Goal: Information Seeking & Learning: Understand process/instructions

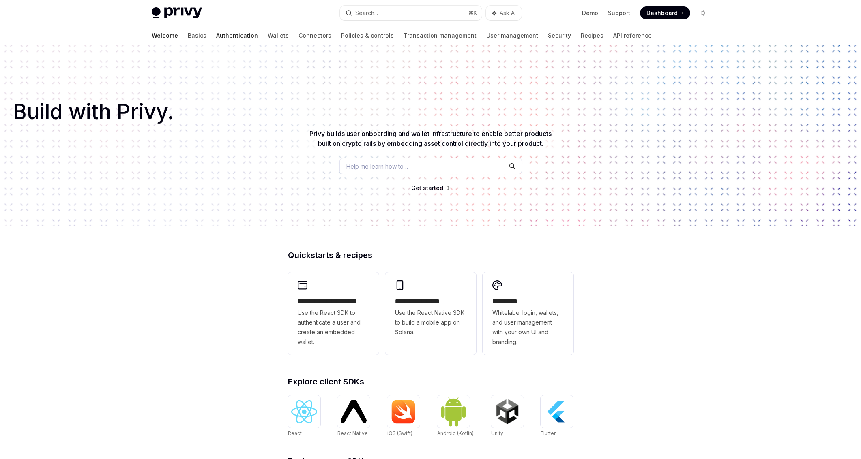
click at [216, 37] on link "Authentication" at bounding box center [237, 35] width 42 height 19
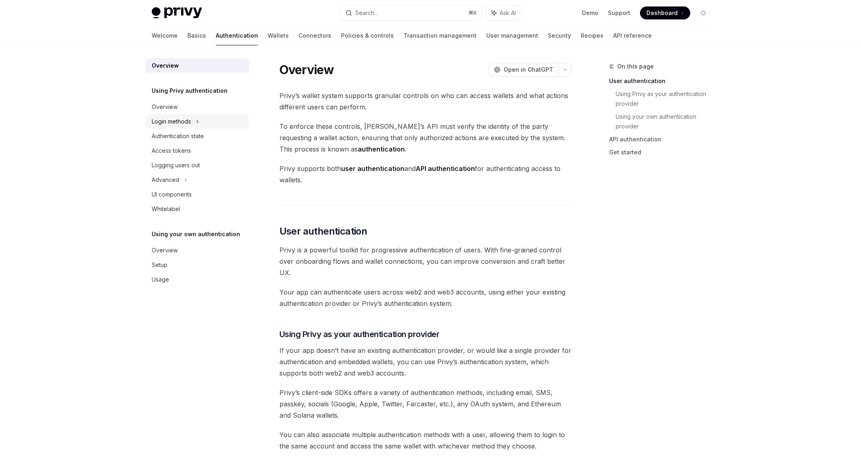
click at [186, 128] on div "Login methods" at bounding box center [197, 121] width 104 height 15
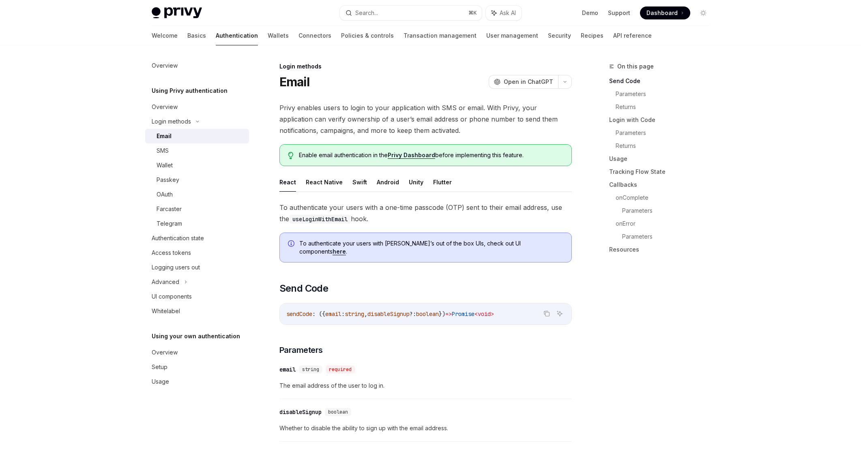
click at [285, 179] on button "React" at bounding box center [287, 182] width 17 height 19
click at [187, 32] on link "Basics" at bounding box center [196, 35] width 19 height 19
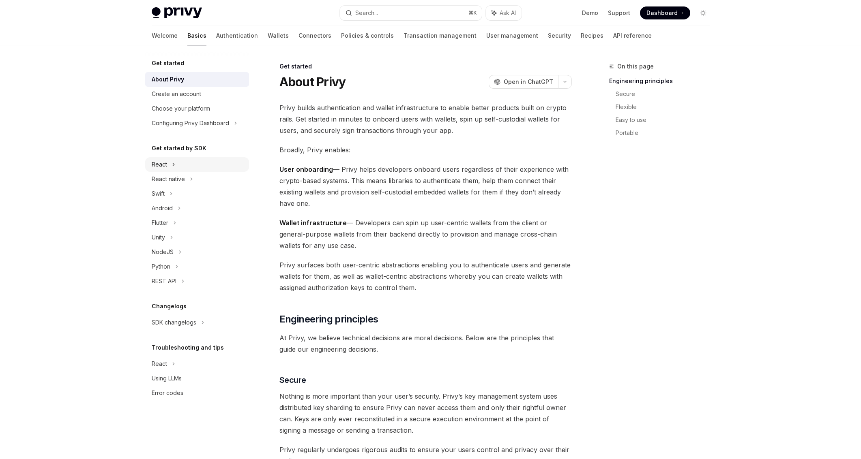
click at [189, 166] on div "React" at bounding box center [197, 164] width 104 height 15
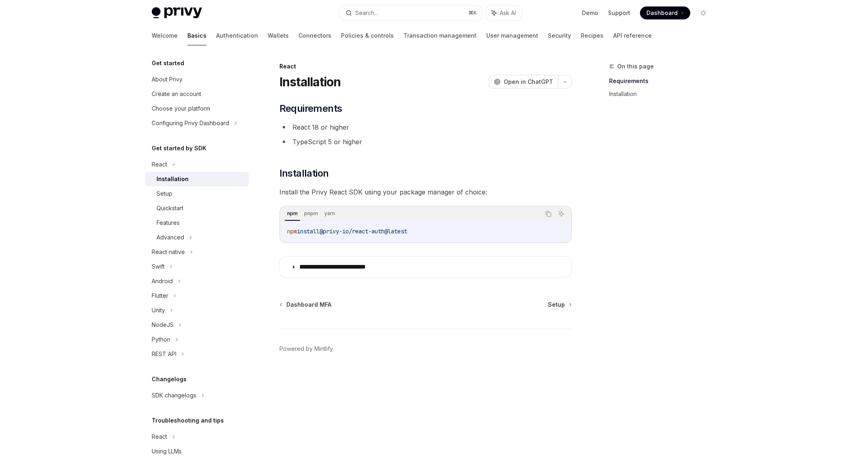
click at [184, 182] on div "Installation" at bounding box center [173, 179] width 32 height 10
click at [174, 193] on div "Setup" at bounding box center [201, 194] width 88 height 10
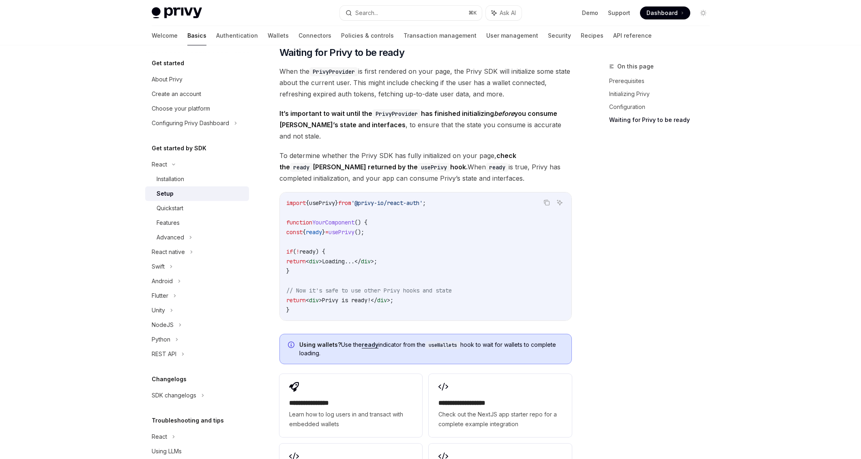
scroll to position [936, 0]
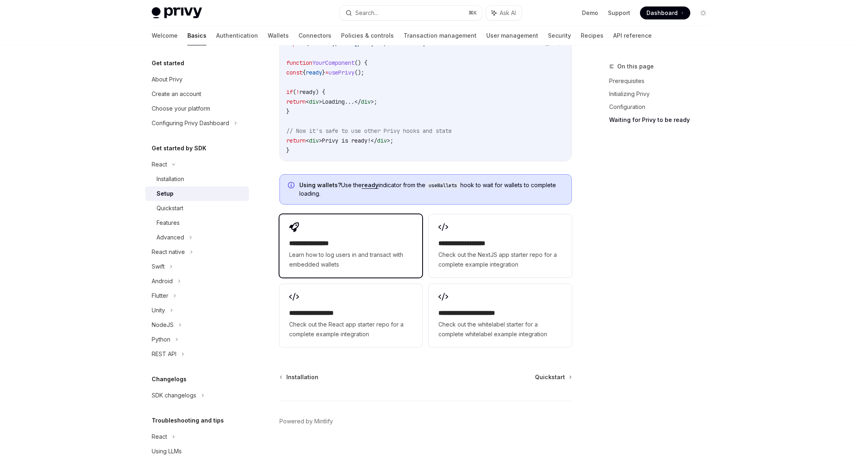
click at [384, 250] on span "Learn how to log users in and transact with embedded wallets" at bounding box center [350, 259] width 123 height 19
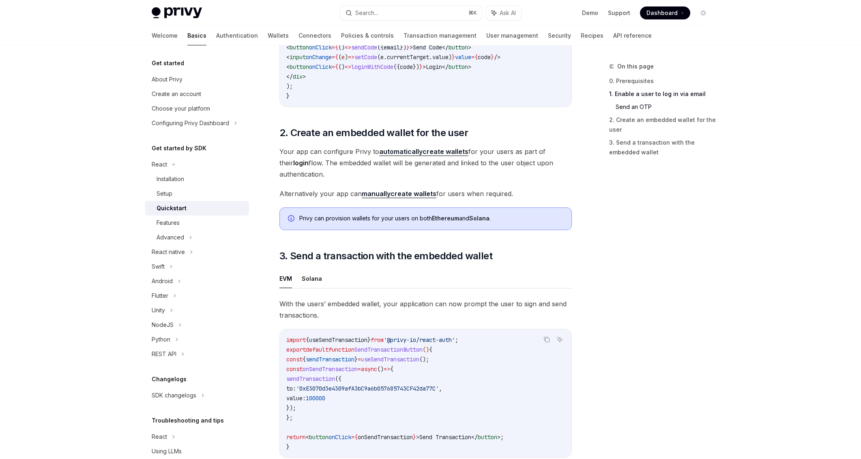
scroll to position [719, 0]
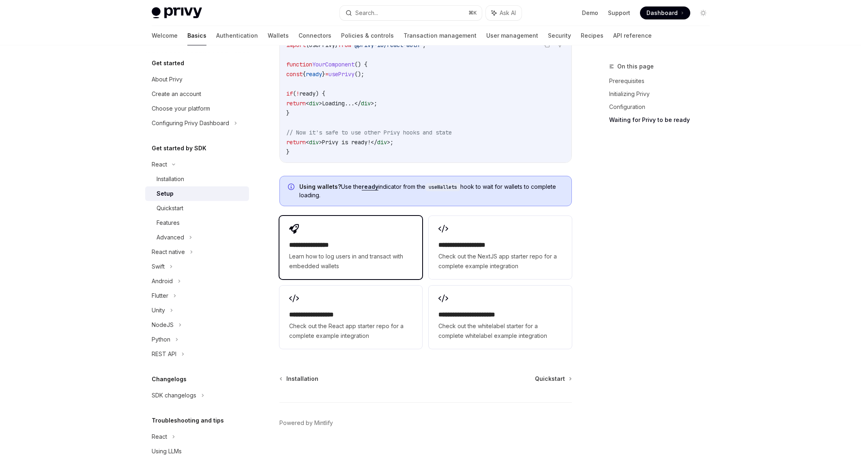
scroll to position [936, 0]
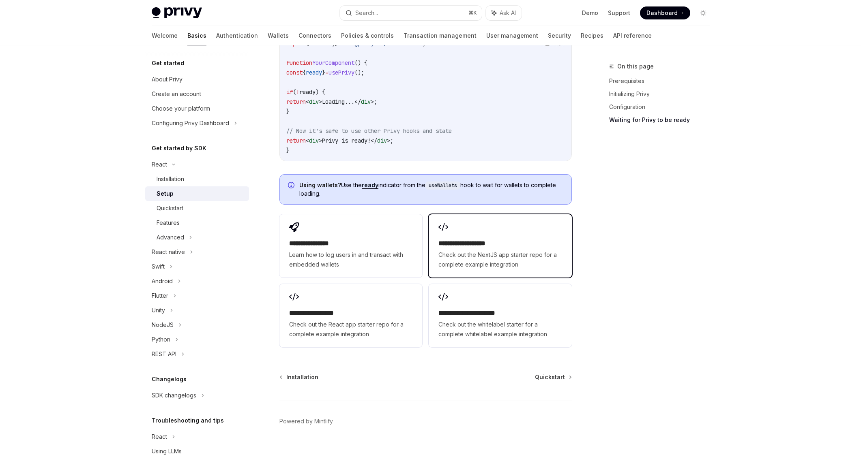
click at [507, 239] on h2 "**********" at bounding box center [499, 244] width 123 height 10
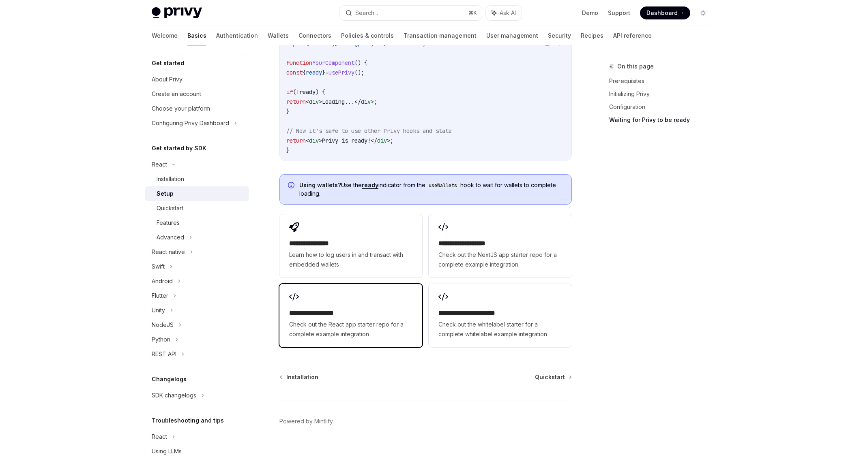
click at [362, 287] on div "**********" at bounding box center [350, 315] width 143 height 63
click at [182, 211] on div "Quickstart" at bounding box center [170, 209] width 27 height 10
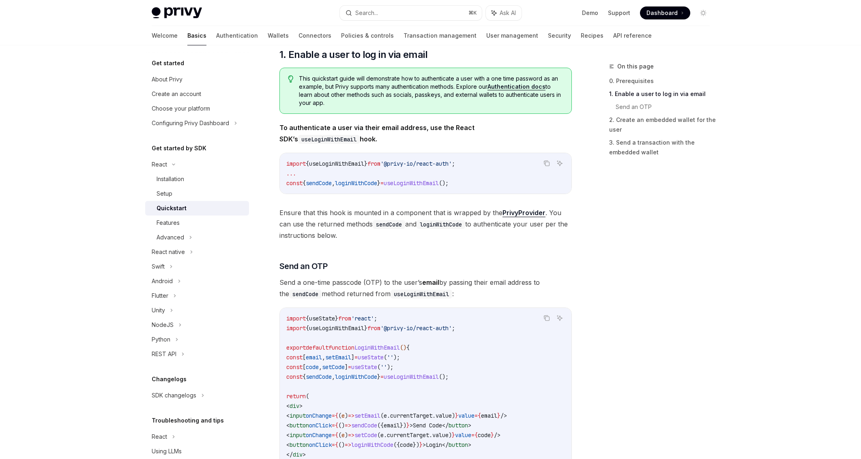
scroll to position [439, 0]
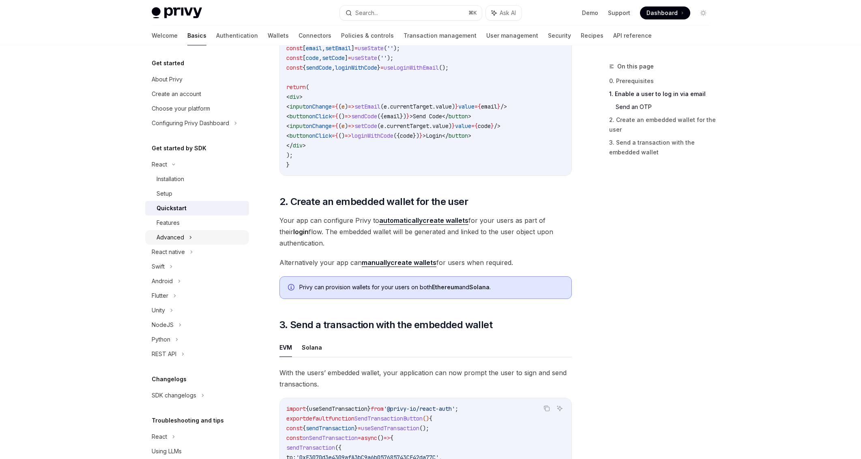
click at [183, 239] on div "Advanced" at bounding box center [171, 238] width 28 height 10
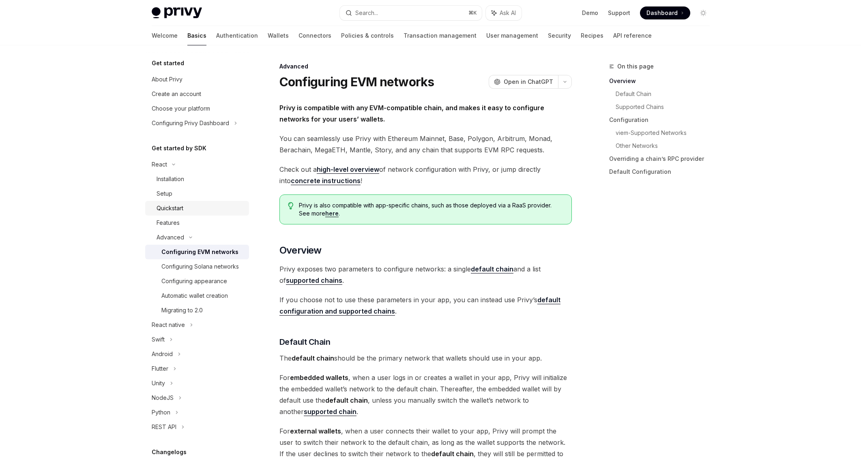
click at [181, 207] on div "Quickstart" at bounding box center [170, 209] width 27 height 10
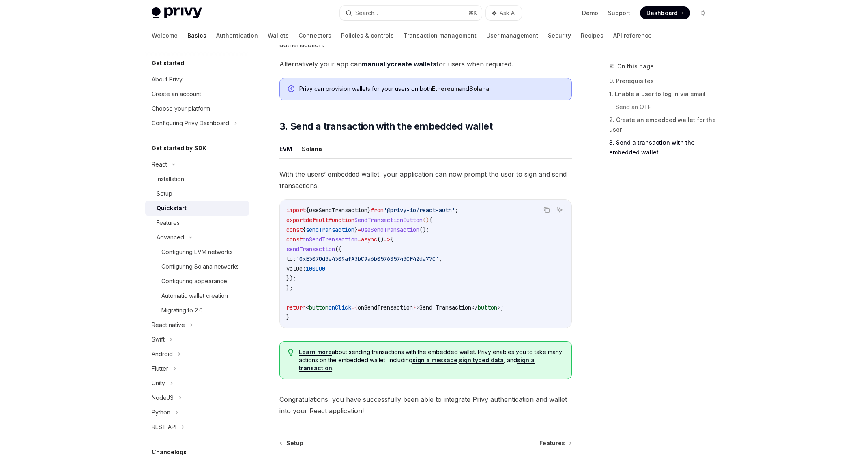
scroll to position [719, 0]
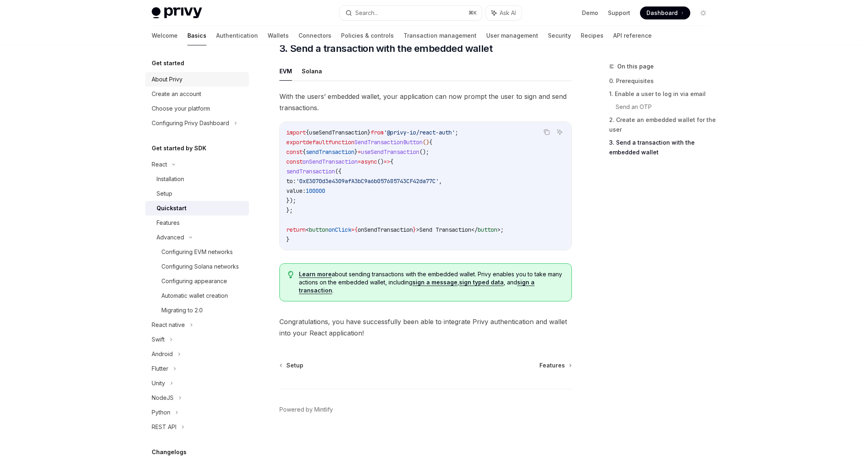
click at [184, 83] on div "About Privy" at bounding box center [198, 80] width 92 height 10
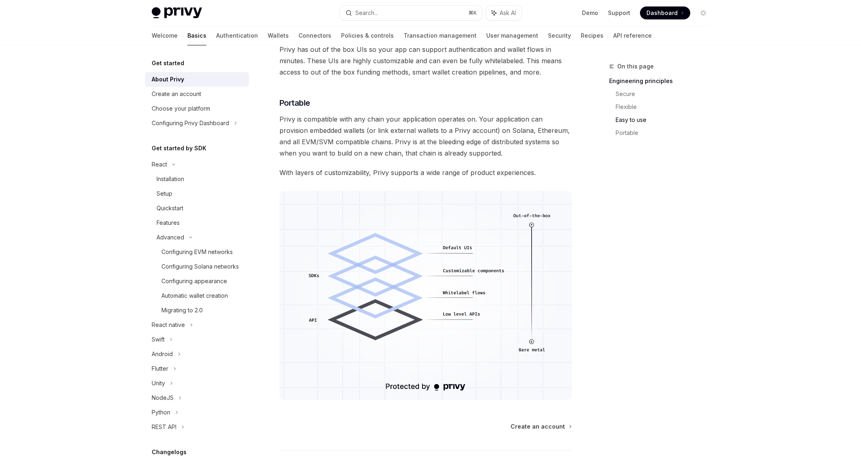
scroll to position [541, 0]
click at [195, 101] on link "Choose your platform" at bounding box center [197, 108] width 104 height 15
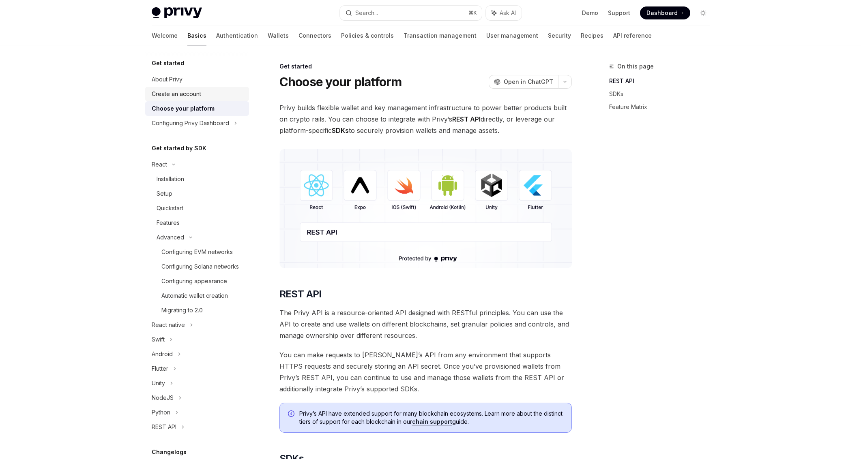
click at [197, 92] on div "Create an account" at bounding box center [176, 94] width 49 height 10
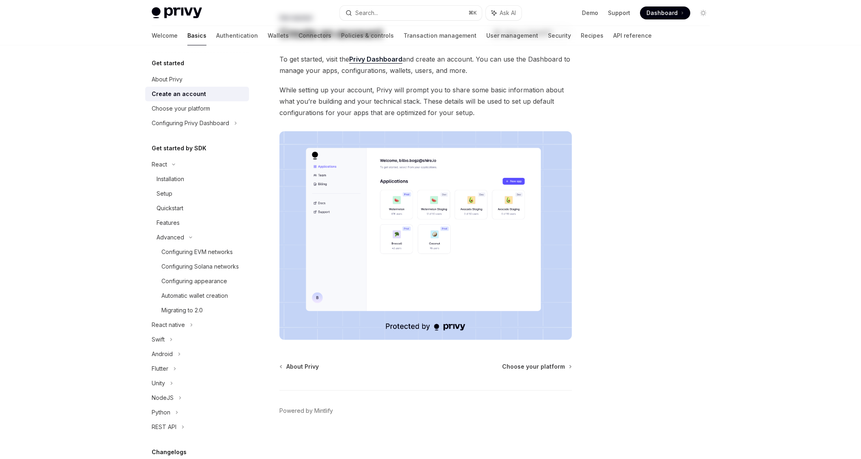
scroll to position [50, 0]
click at [201, 114] on link "Choose your platform" at bounding box center [197, 108] width 104 height 15
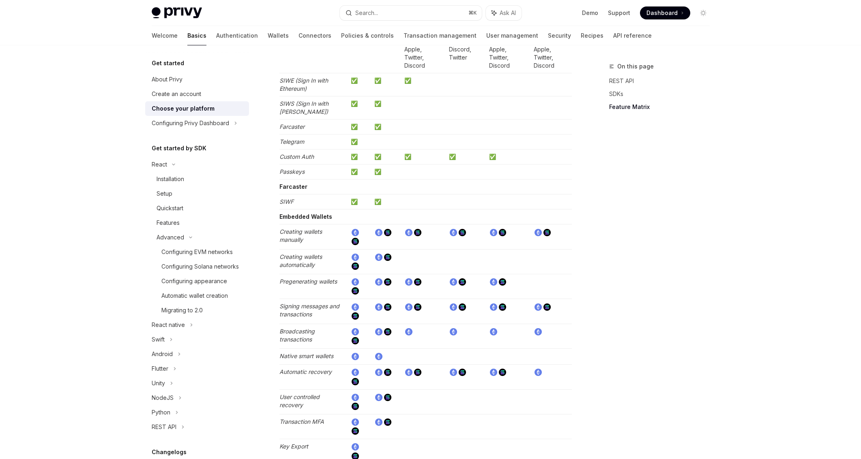
scroll to position [915, 0]
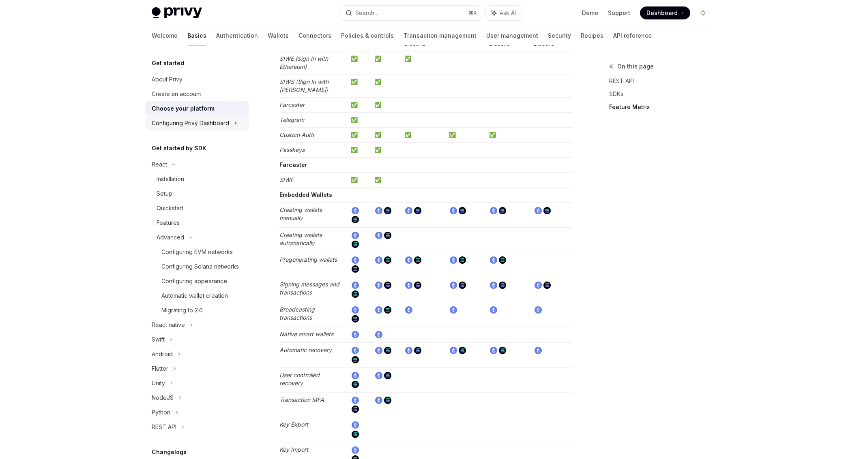
click at [202, 130] on div "Configuring Privy Dashboard" at bounding box center [197, 123] width 104 height 15
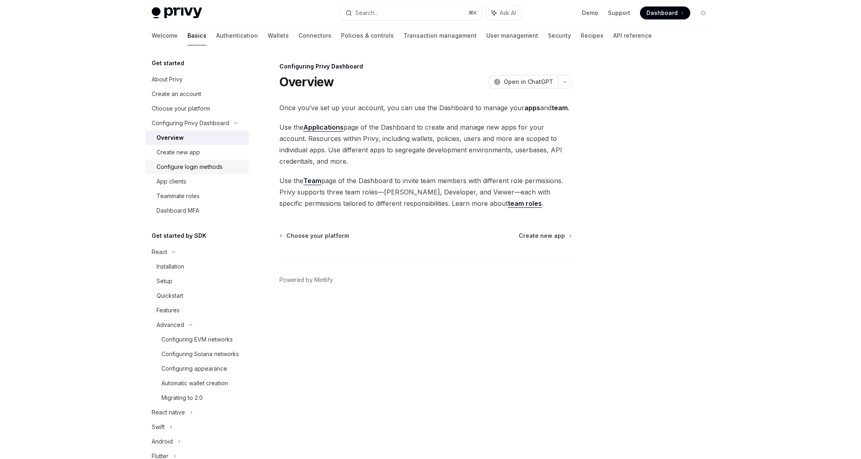
click at [189, 165] on div "Configure login methods" at bounding box center [190, 167] width 66 height 10
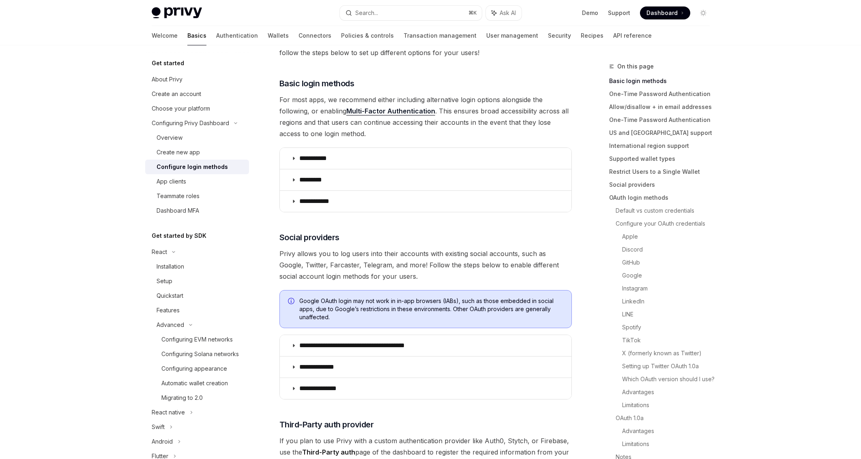
scroll to position [62, 0]
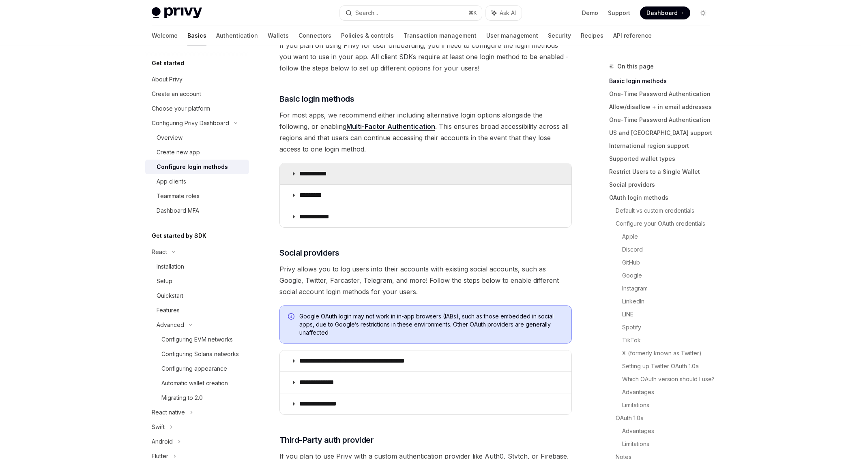
click at [327, 174] on p "**********" at bounding box center [316, 174] width 34 height 8
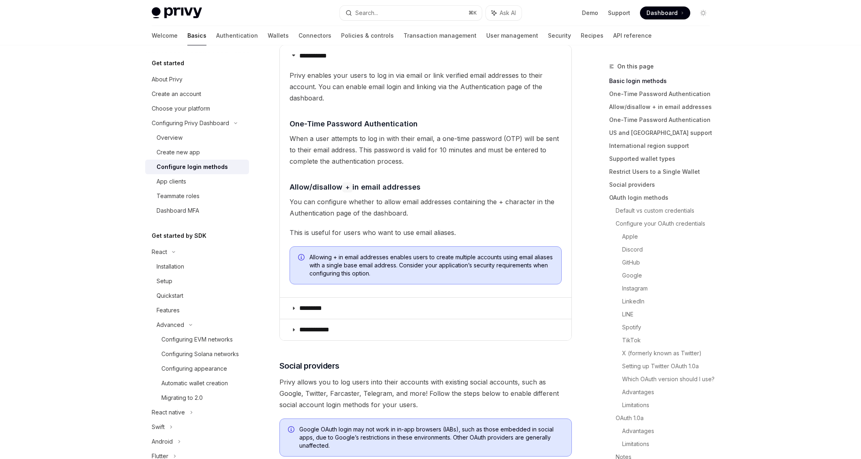
scroll to position [186, 0]
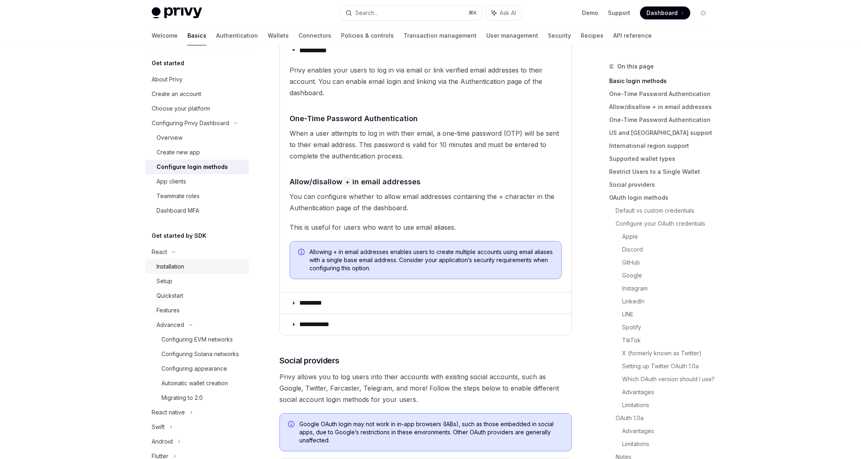
click at [181, 268] on div "Installation" at bounding box center [171, 267] width 28 height 10
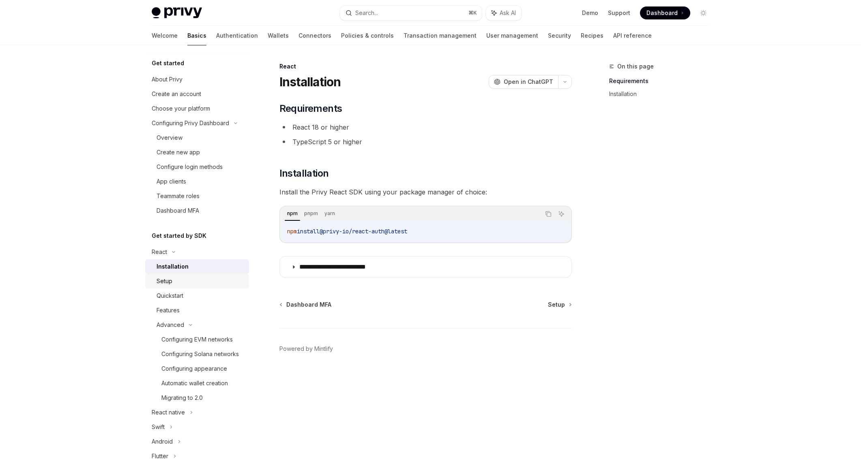
click at [189, 281] on div "Setup" at bounding box center [201, 282] width 88 height 10
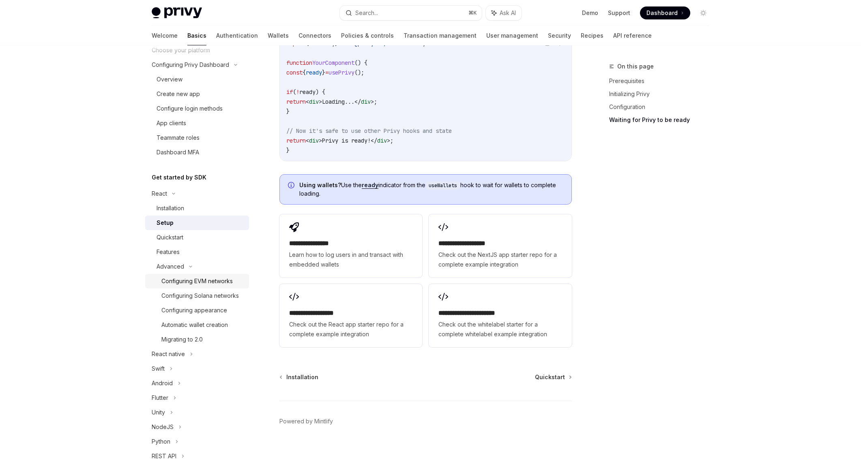
scroll to position [60, 0]
click at [174, 192] on icon at bounding box center [173, 192] width 2 height 1
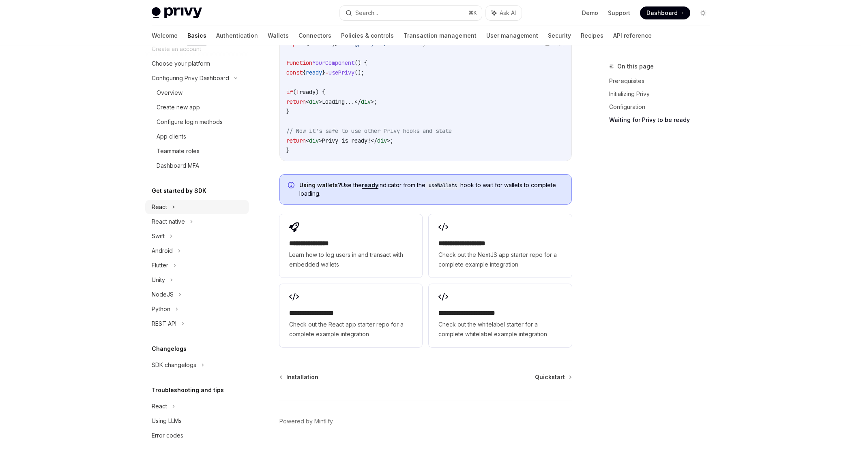
click at [183, 211] on div "React" at bounding box center [197, 207] width 104 height 15
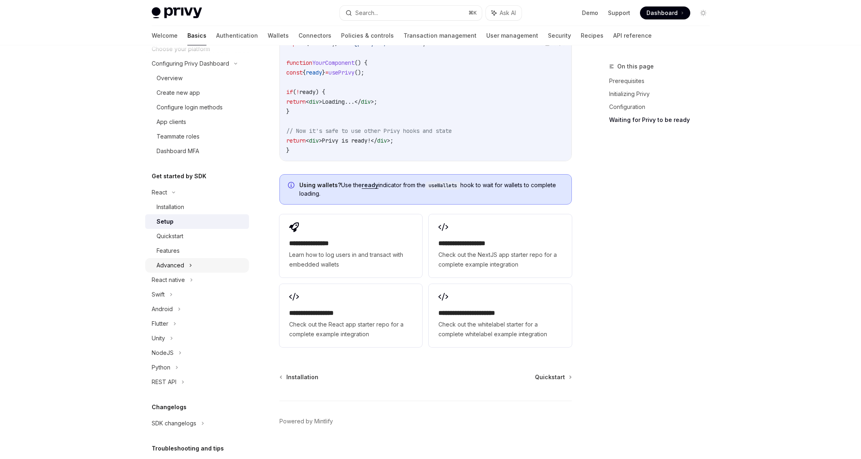
click at [182, 259] on div "Advanced" at bounding box center [197, 265] width 104 height 15
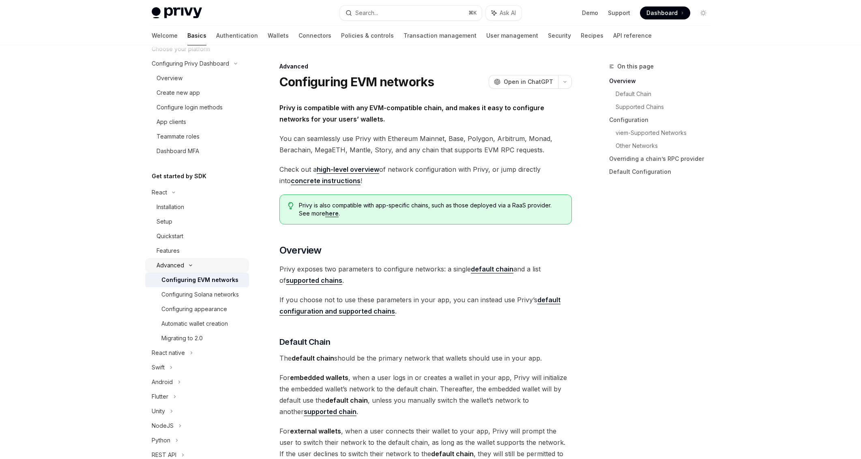
scroll to position [60, 0]
click at [198, 278] on div "Configuring EVM networks" at bounding box center [199, 280] width 77 height 10
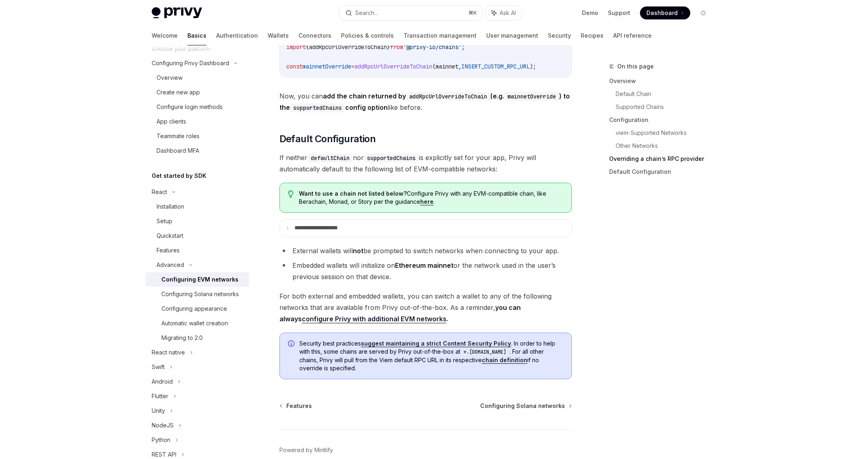
scroll to position [1987, 0]
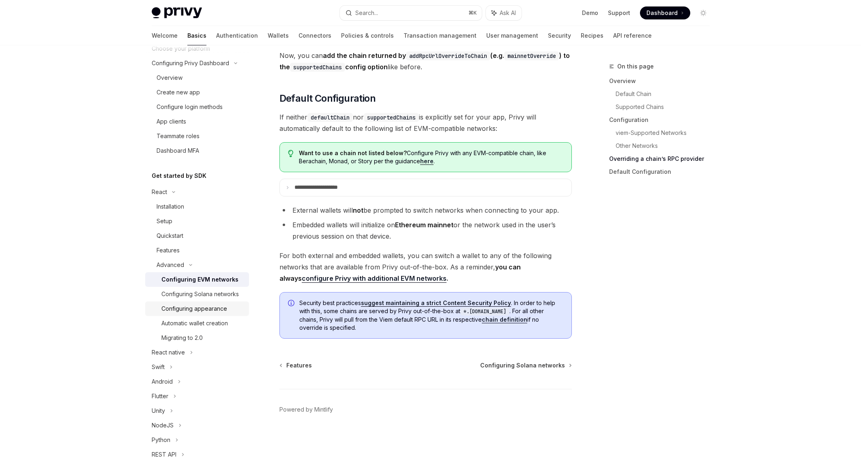
click at [203, 308] on div "Configuring appearance" at bounding box center [194, 309] width 66 height 10
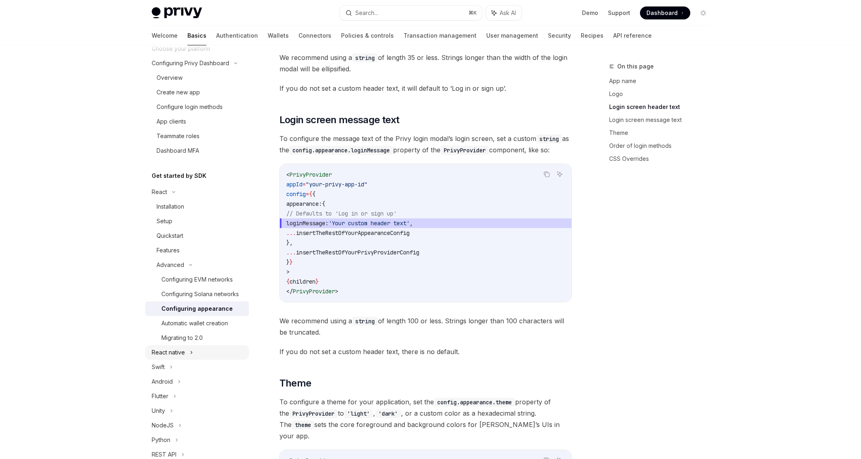
scroll to position [75, 0]
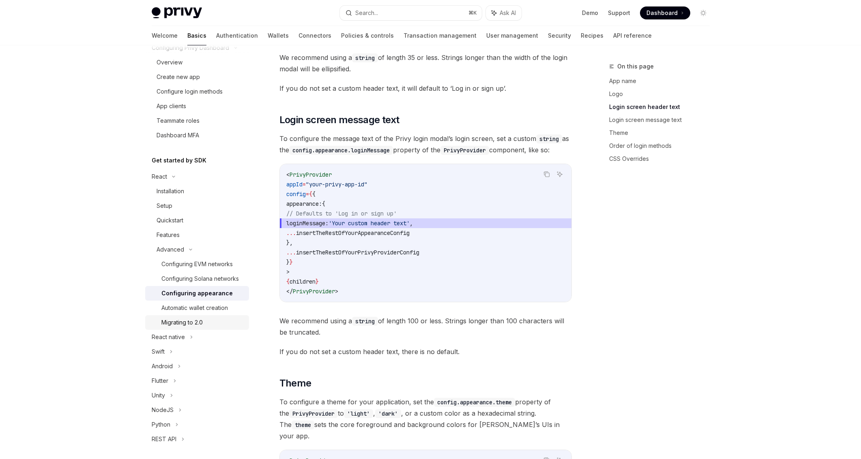
click at [211, 322] on div "Migrating to 2.0" at bounding box center [202, 323] width 83 height 10
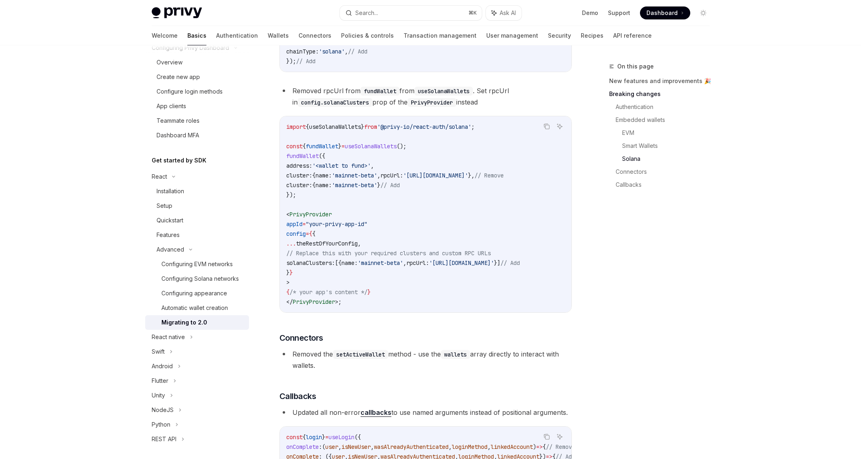
scroll to position [2279, 0]
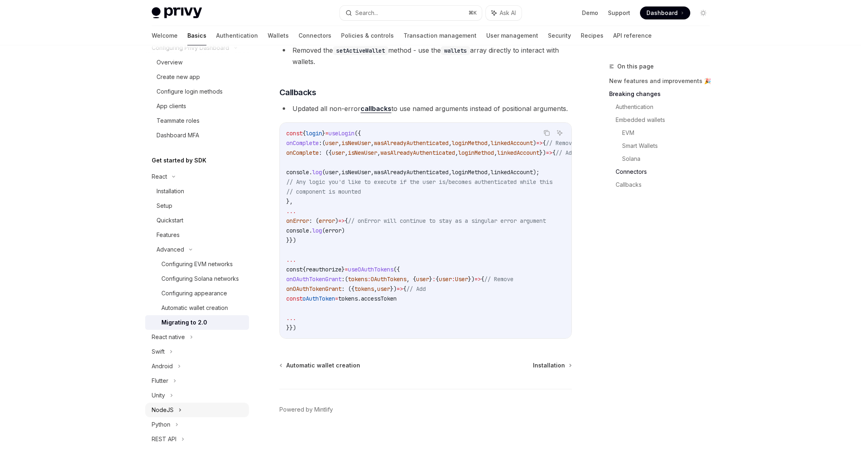
click at [179, 409] on icon at bounding box center [179, 410] width 3 height 10
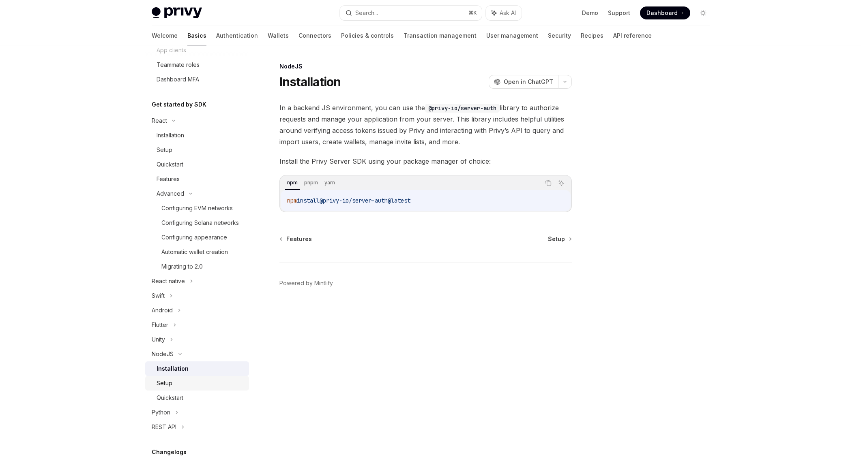
click at [170, 388] on link "Setup" at bounding box center [197, 383] width 104 height 15
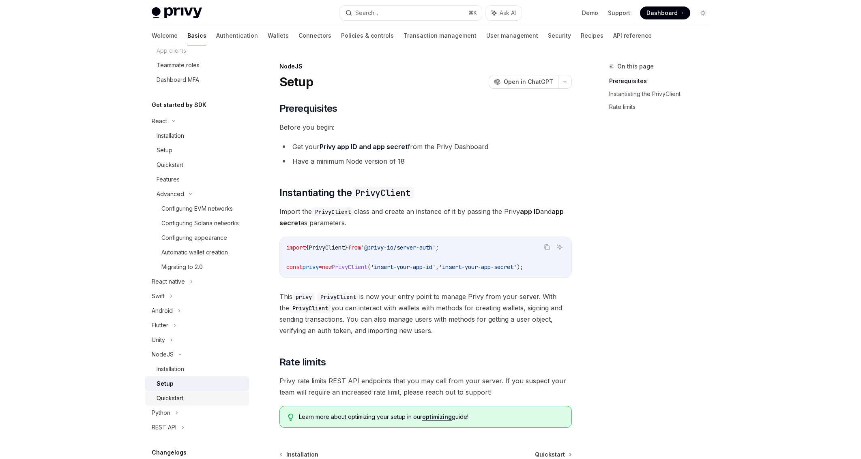
click at [171, 395] on div "Quickstart" at bounding box center [170, 399] width 27 height 10
type textarea "*"
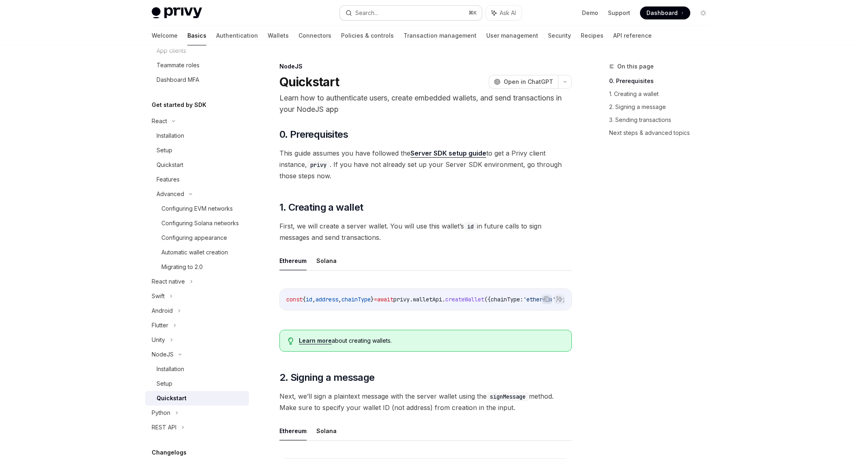
click at [399, 14] on button "Search... ⌘ K" at bounding box center [411, 13] width 142 height 15
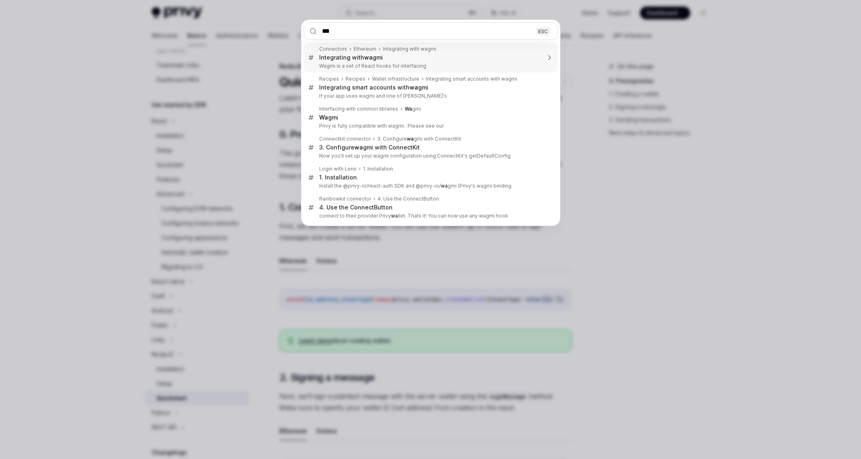
type input "****"
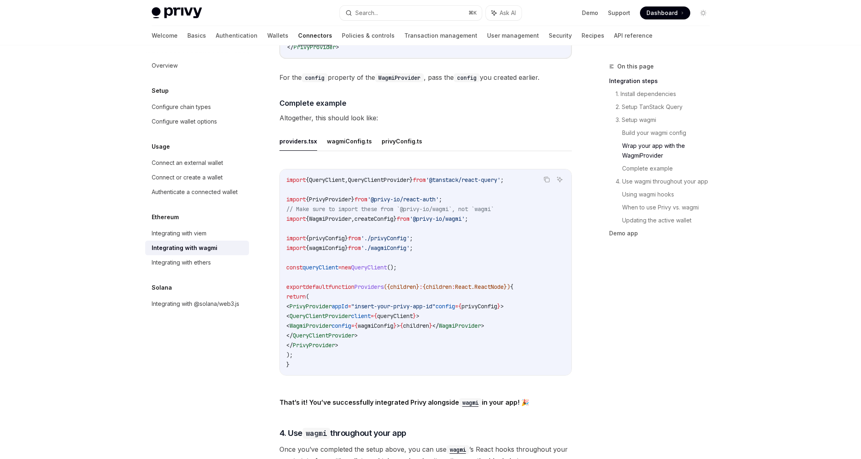
scroll to position [1413, 0]
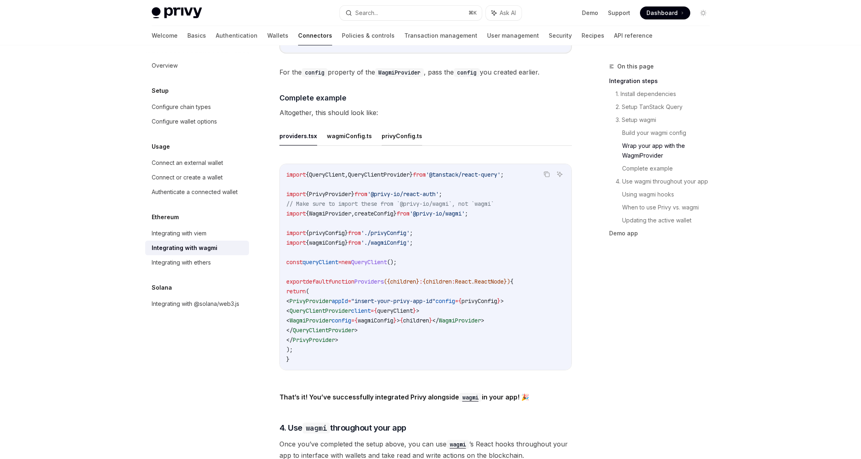
click at [388, 137] on button "privyConfig.ts" at bounding box center [402, 135] width 41 height 19
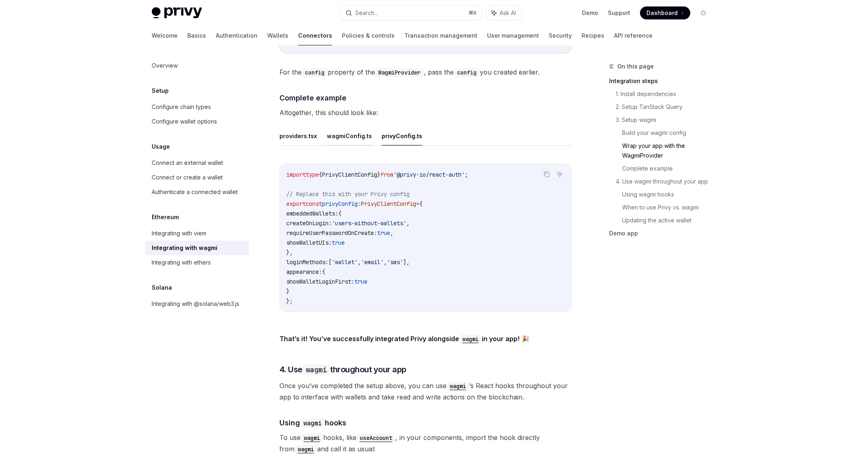
click at [363, 131] on button "wagmiConfig.ts" at bounding box center [349, 135] width 45 height 19
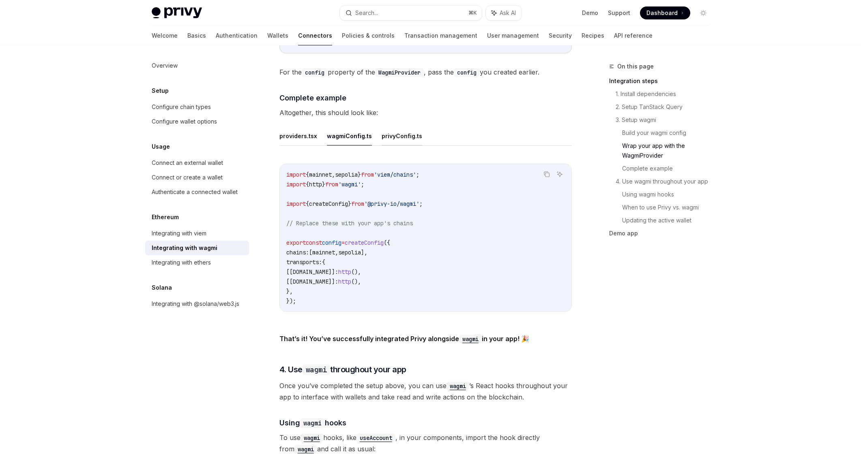
click at [382, 132] on button "privyConfig.ts" at bounding box center [402, 135] width 41 height 19
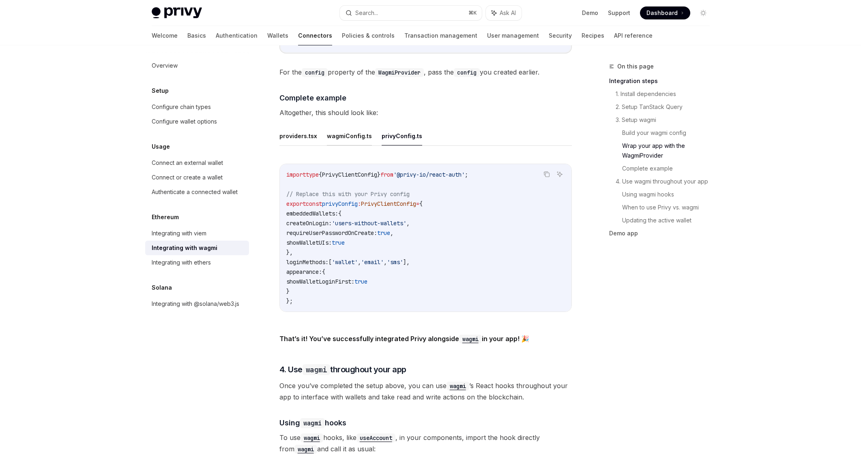
click at [342, 134] on button "wagmiConfig.ts" at bounding box center [349, 135] width 45 height 19
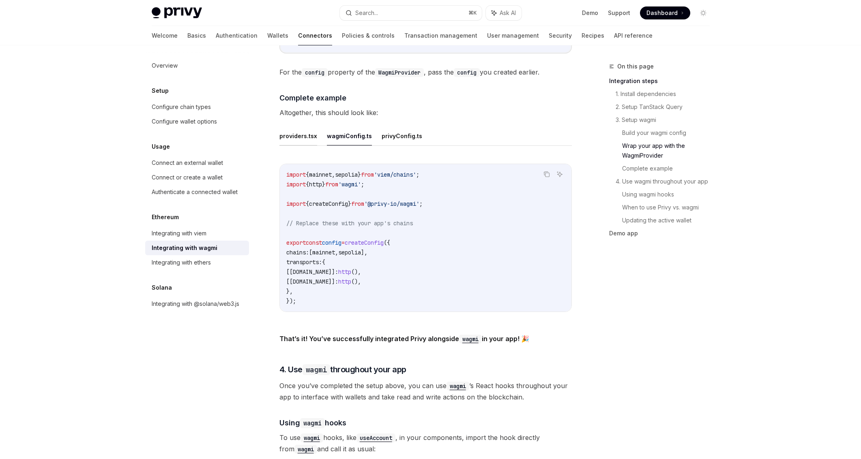
click at [302, 131] on button "providers.tsx" at bounding box center [298, 135] width 38 height 19
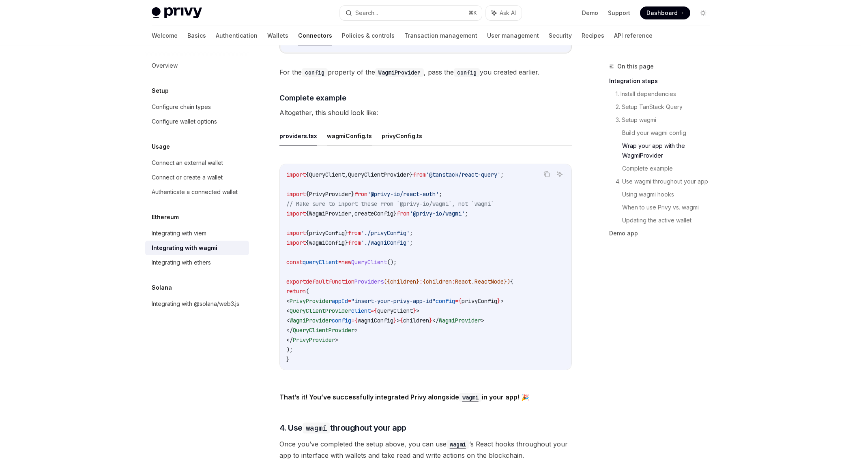
click at [343, 130] on button "wagmiConfig.ts" at bounding box center [349, 135] width 45 height 19
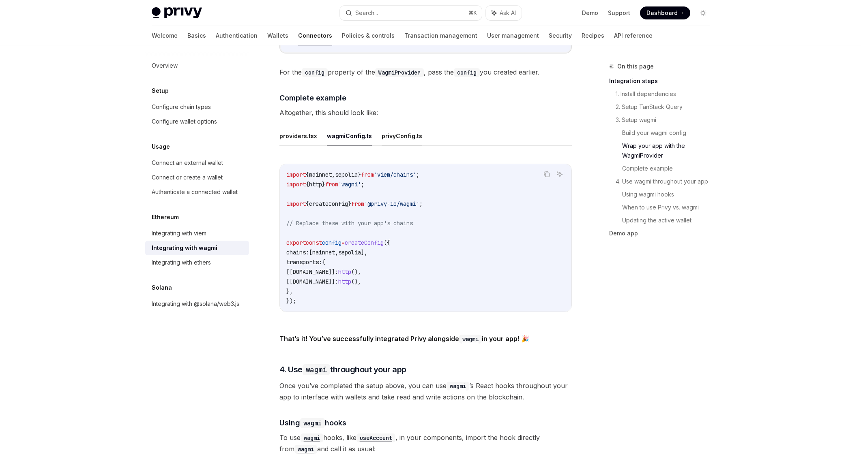
click at [382, 131] on button "privyConfig.ts" at bounding box center [402, 135] width 41 height 19
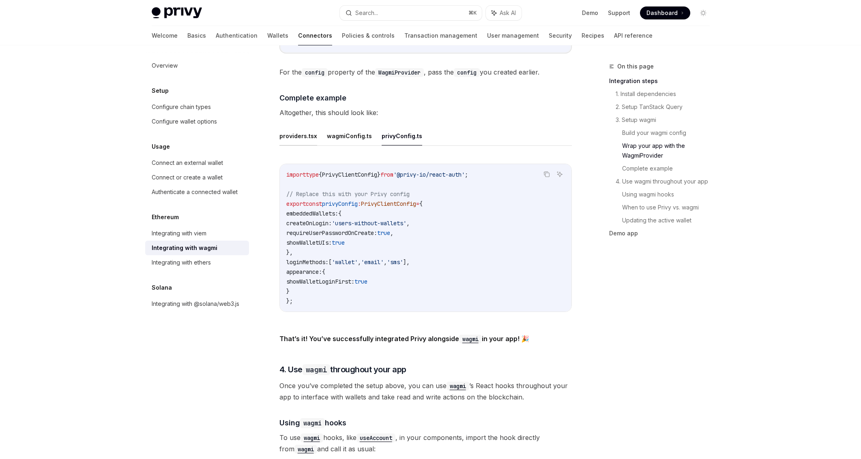
click at [294, 131] on button "providers.tsx" at bounding box center [298, 135] width 38 height 19
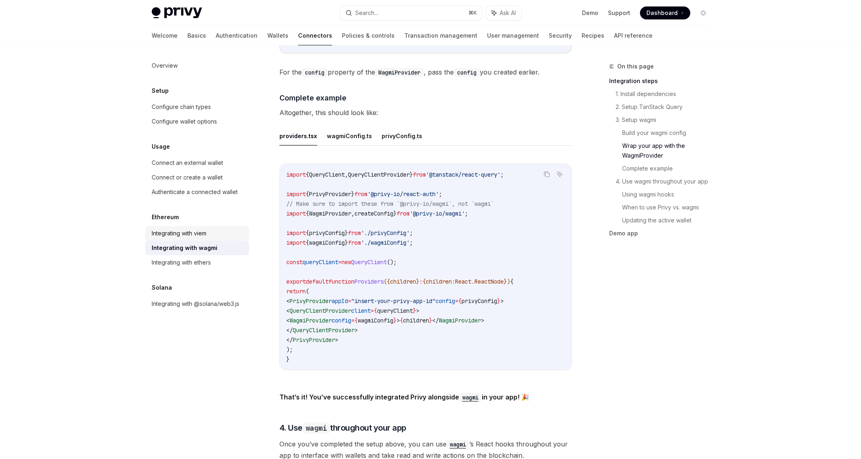
click at [165, 235] on div "Integrating with viem" at bounding box center [179, 234] width 55 height 10
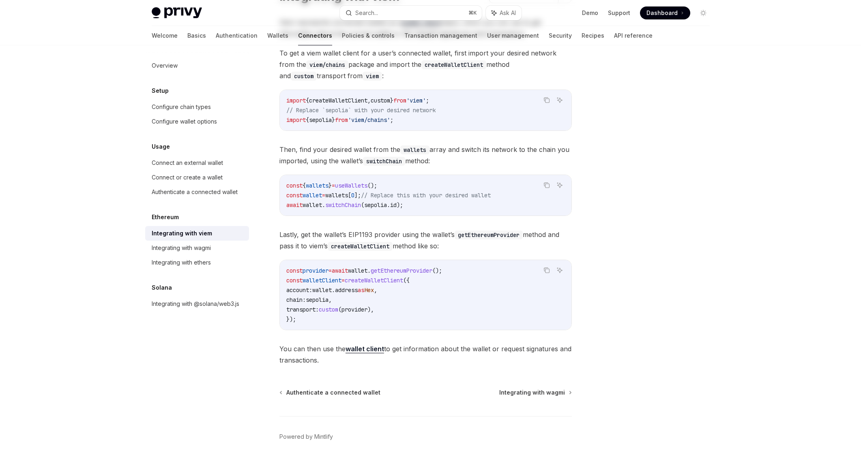
scroll to position [113, 0]
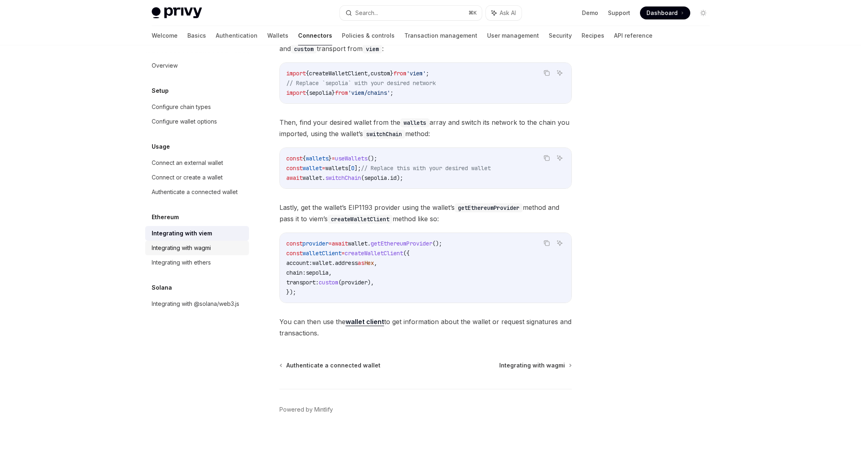
click at [199, 250] on div "Integrating with wagmi" at bounding box center [181, 248] width 59 height 10
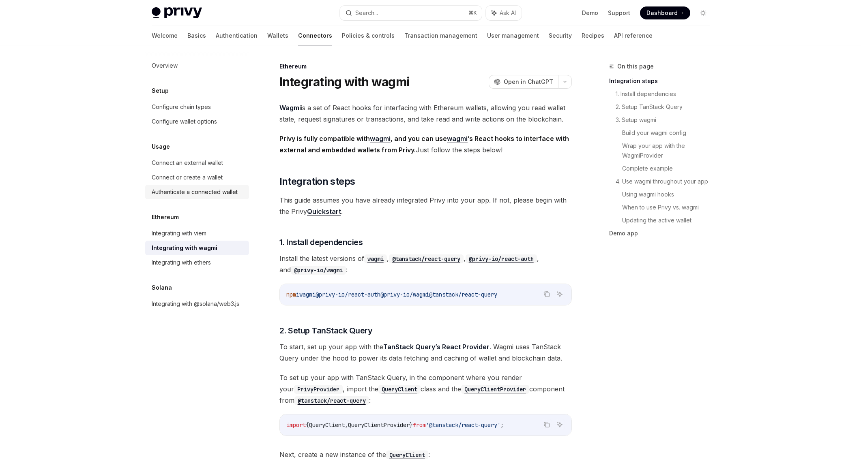
click at [201, 194] on div "Authenticate a connected wallet" at bounding box center [195, 192] width 86 height 10
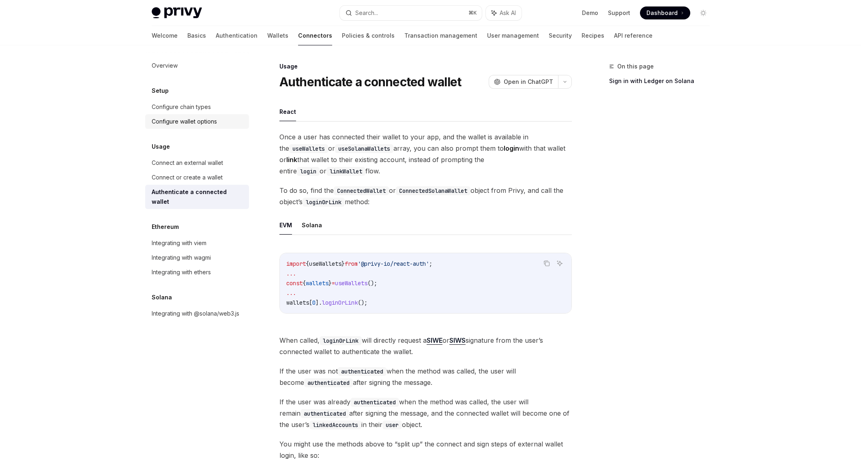
click at [204, 121] on div "Configure wallet options" at bounding box center [184, 122] width 65 height 10
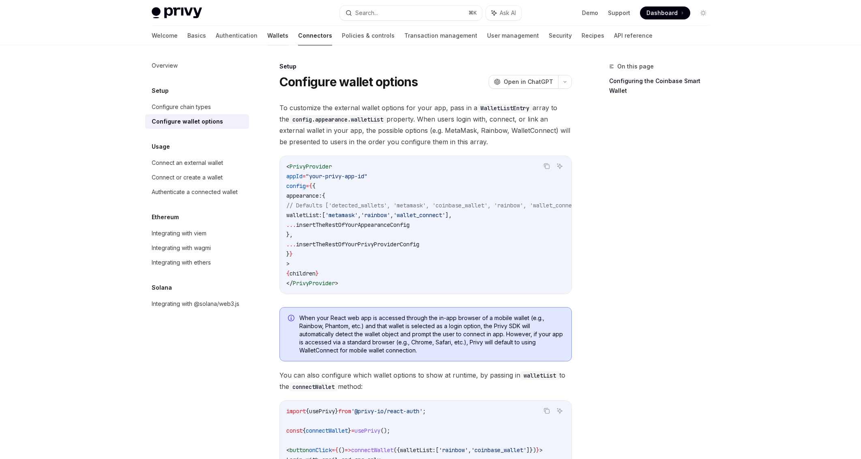
click at [267, 38] on link "Wallets" at bounding box center [277, 35] width 21 height 19
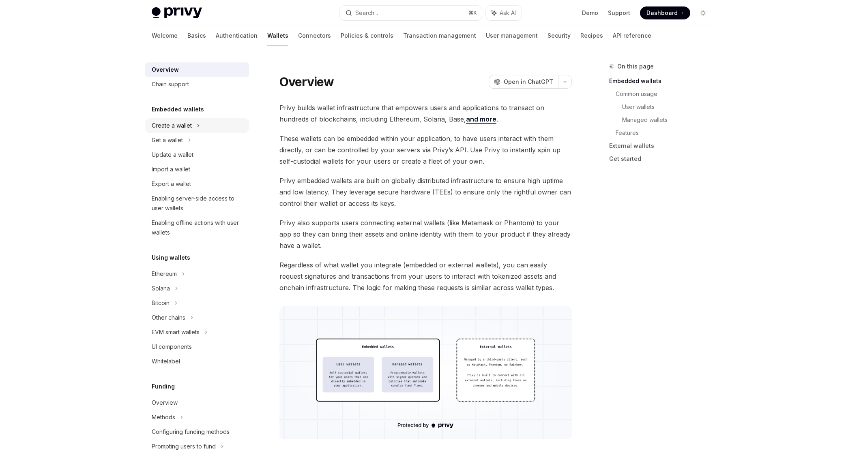
click at [210, 127] on div "Create a wallet" at bounding box center [197, 125] width 104 height 15
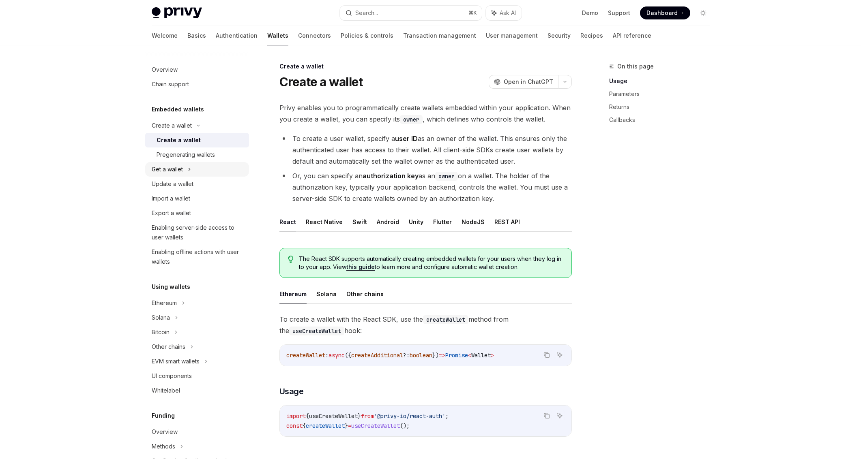
click at [192, 168] on div "Get a wallet" at bounding box center [197, 169] width 104 height 15
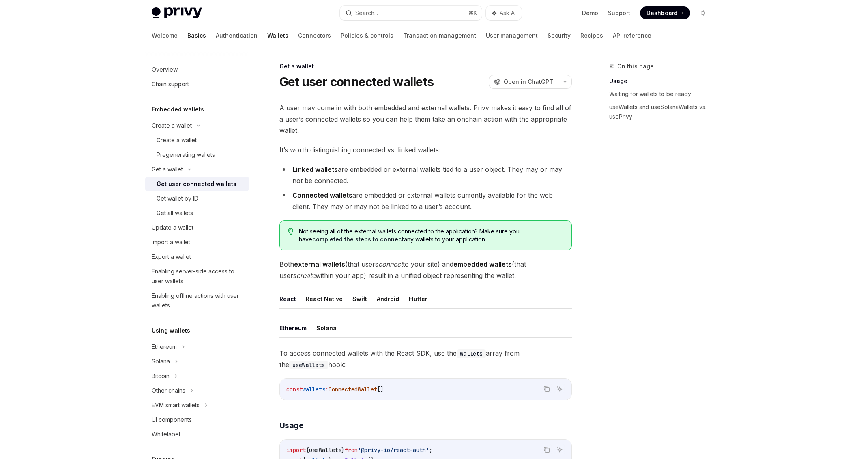
click at [187, 34] on link "Basics" at bounding box center [196, 35] width 19 height 19
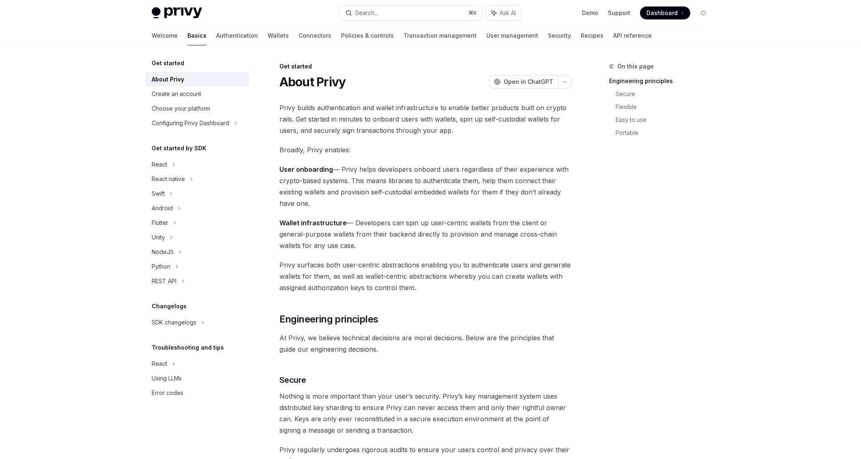
click at [415, 260] on span "Privy surfaces both user-centric abstractions enabling you to authenticate user…" at bounding box center [425, 276] width 292 height 34
click at [298, 35] on link "Connectors" at bounding box center [314, 35] width 33 height 19
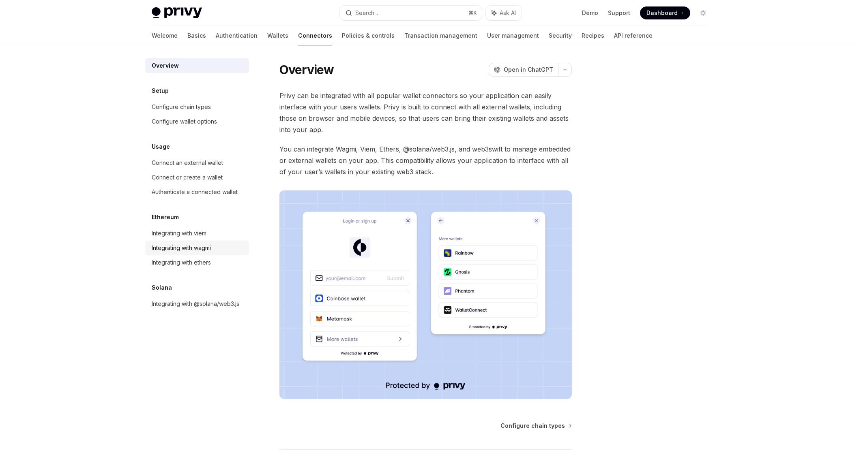
click at [186, 250] on div "Integrating with wagmi" at bounding box center [181, 248] width 59 height 10
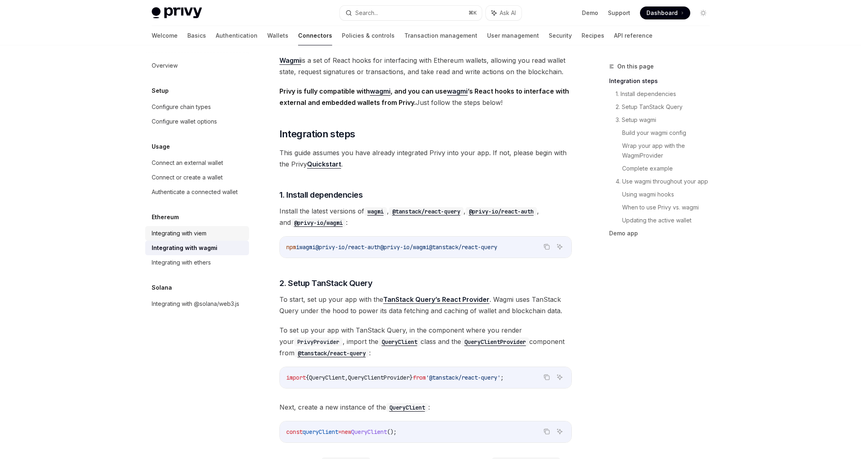
scroll to position [59, 0]
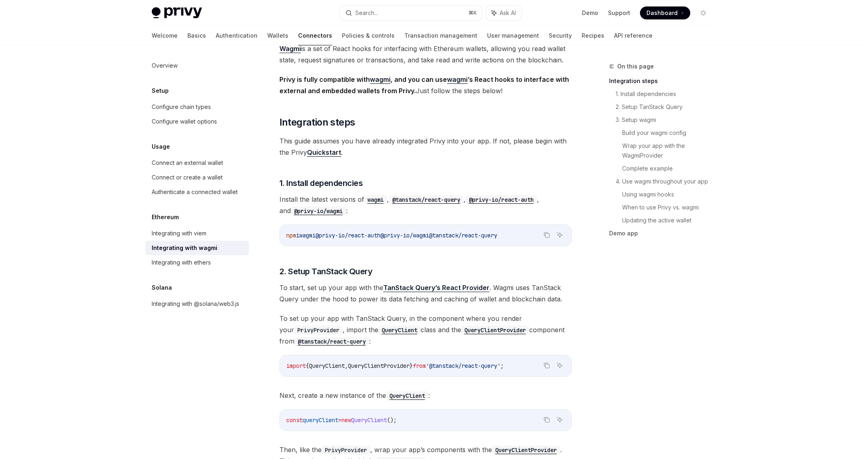
click at [174, 243] on div "Integrating with wagmi" at bounding box center [185, 248] width 66 height 10
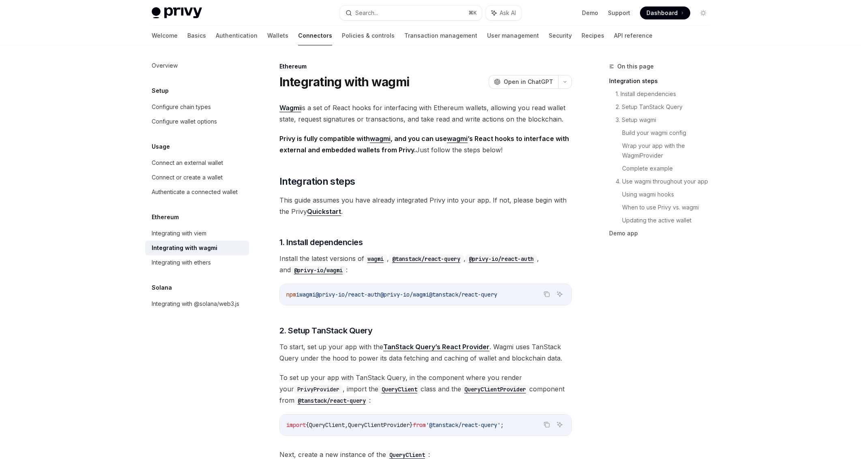
click at [174, 246] on div "Integrating with wagmi" at bounding box center [185, 248] width 66 height 10
type textarea "*"
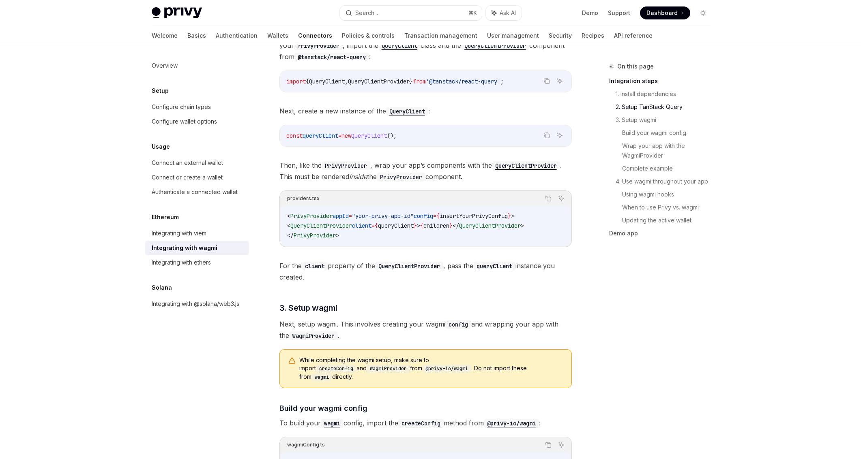
scroll to position [347, 0]
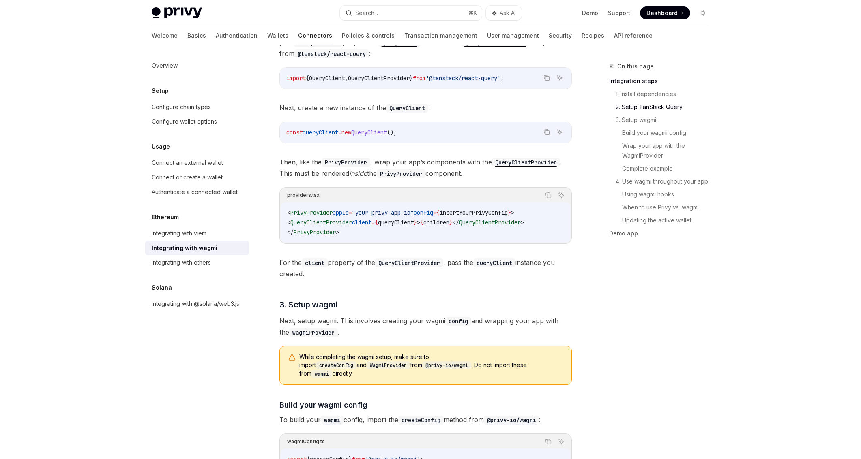
click at [468, 216] on span "insertYourPrivyConfig" at bounding box center [473, 212] width 68 height 7
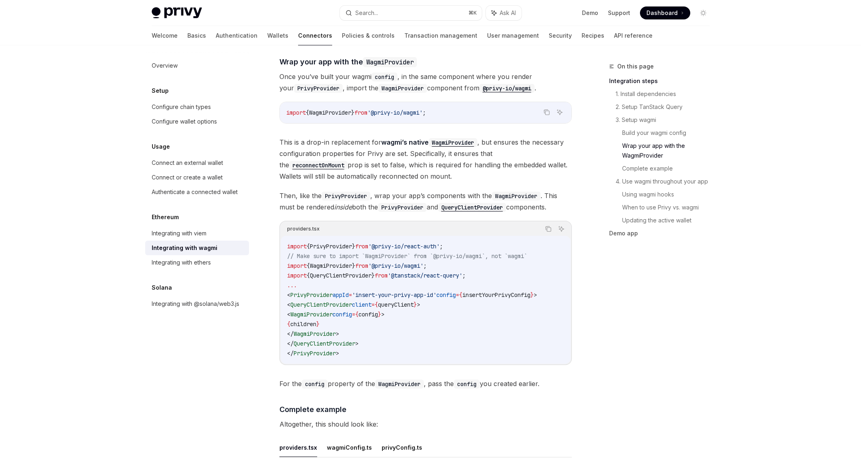
scroll to position [1102, 0]
